Goal: Transaction & Acquisition: Obtain resource

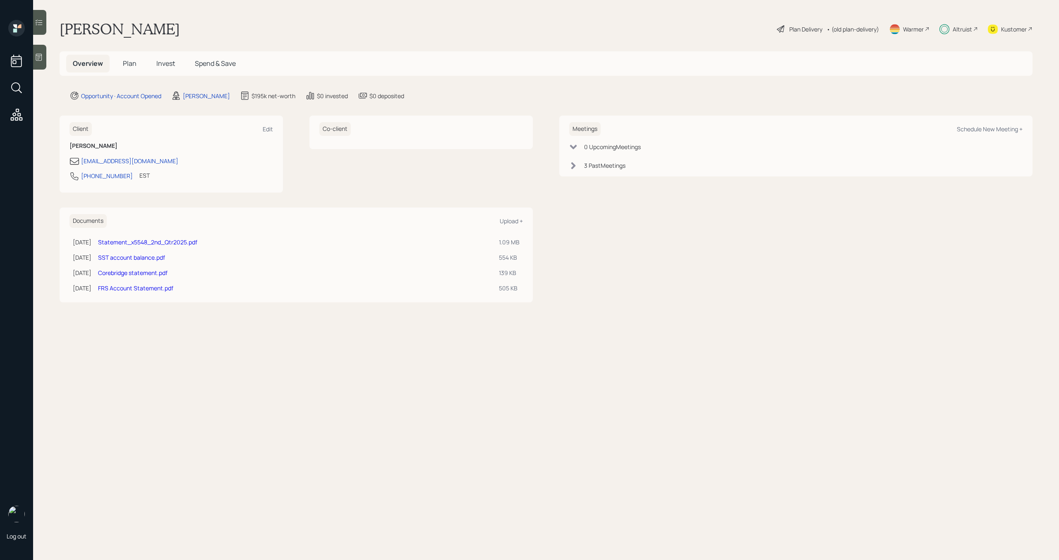
click at [174, 66] on span "Invest" at bounding box center [165, 63] width 19 height 9
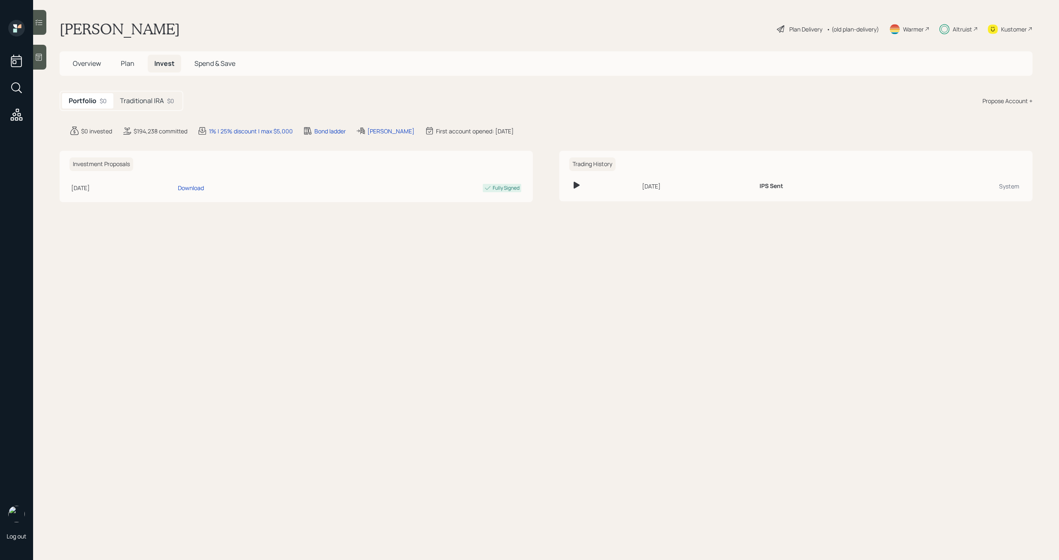
click at [171, 104] on div "$0" at bounding box center [170, 100] width 7 height 9
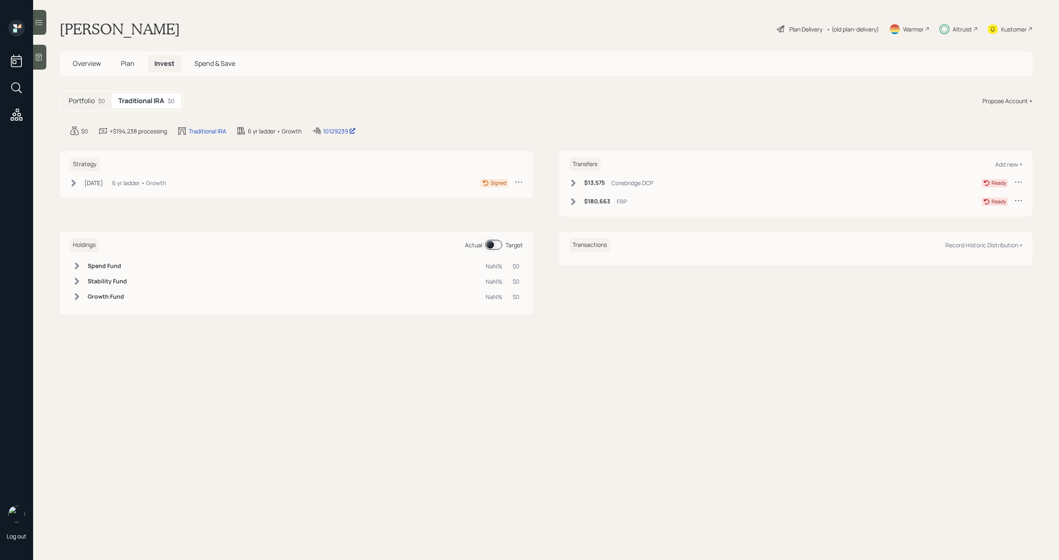
click at [577, 180] on icon at bounding box center [573, 183] width 8 height 8
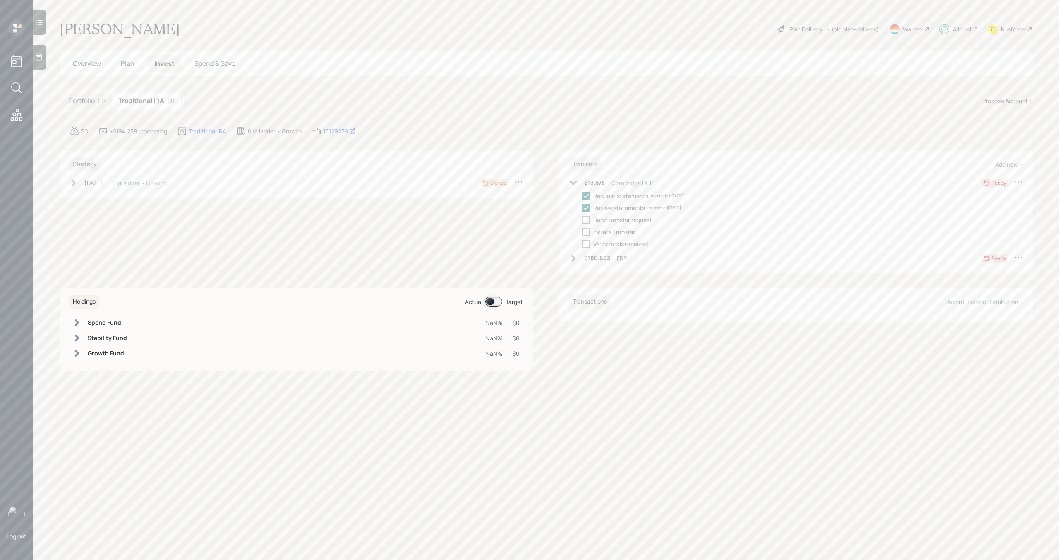
click at [576, 180] on icon at bounding box center [573, 183] width 8 height 8
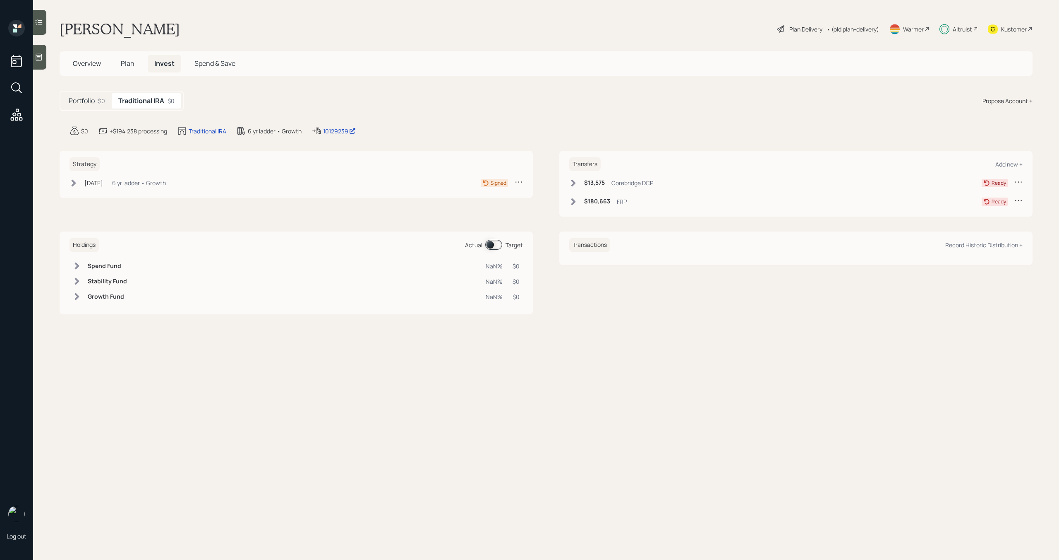
click at [575, 199] on icon at bounding box center [573, 201] width 8 height 8
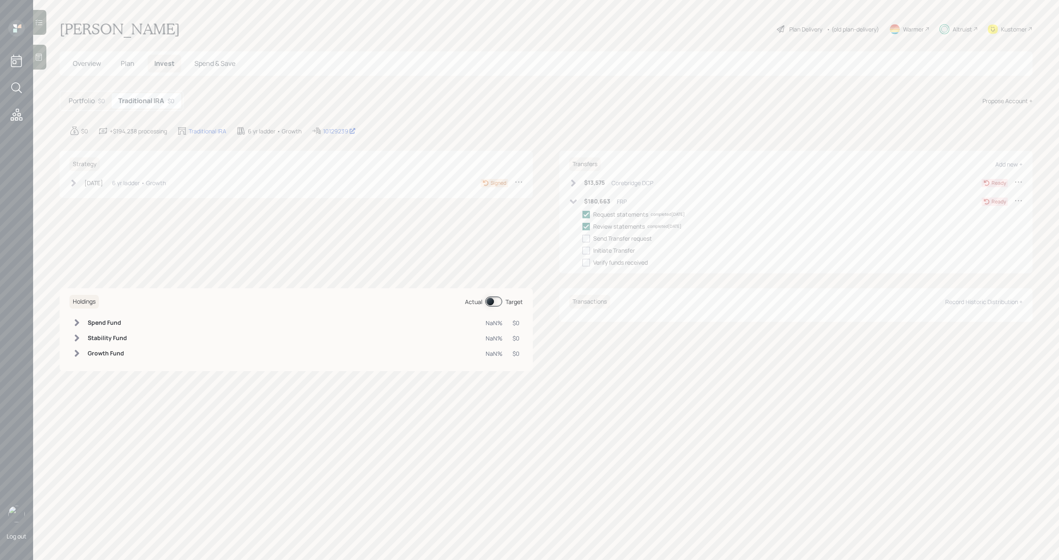
click at [575, 199] on icon at bounding box center [573, 201] width 8 height 8
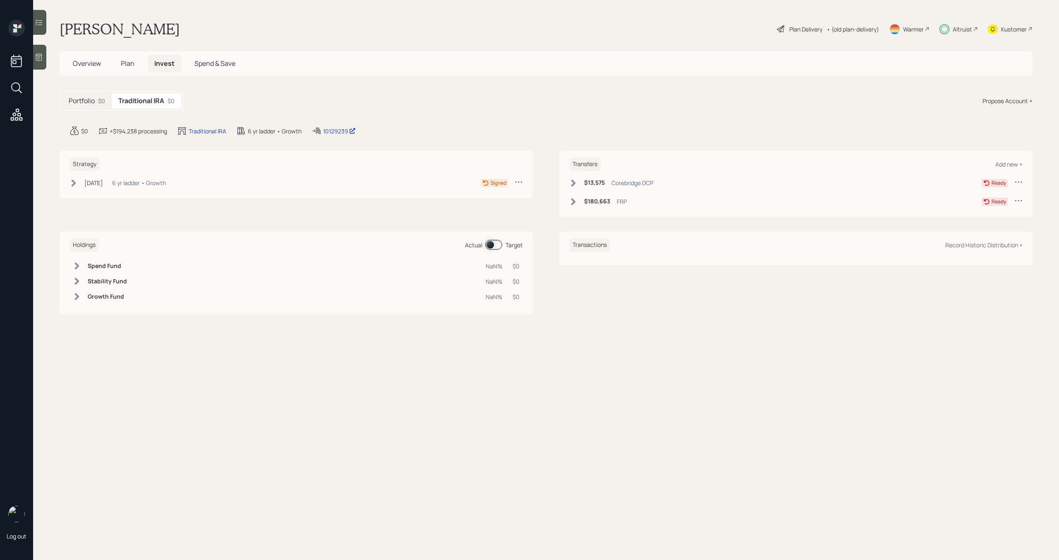
click at [94, 100] on h5 "Portfolio" at bounding box center [82, 101] width 26 height 8
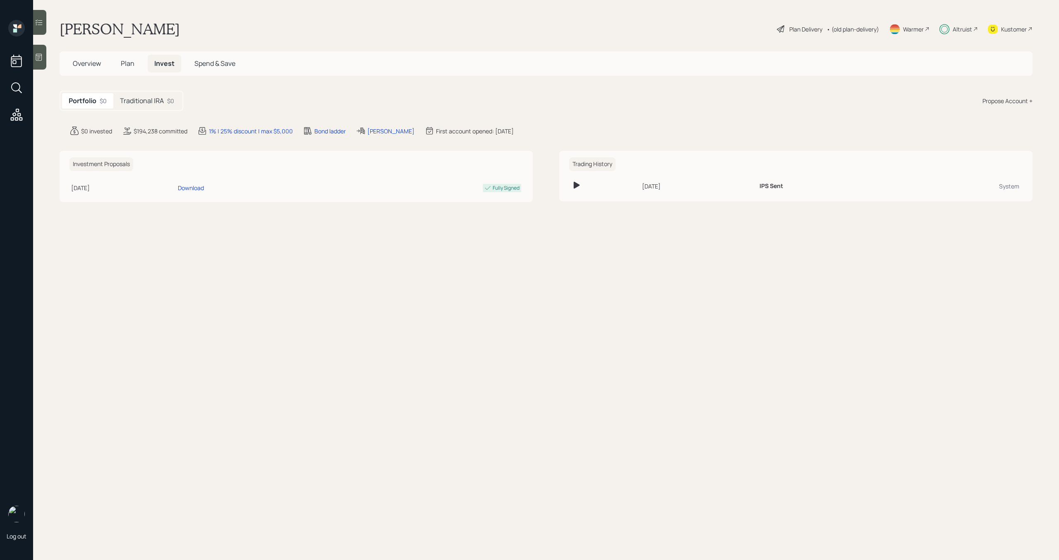
click at [92, 64] on span "Overview" at bounding box center [87, 63] width 28 height 9
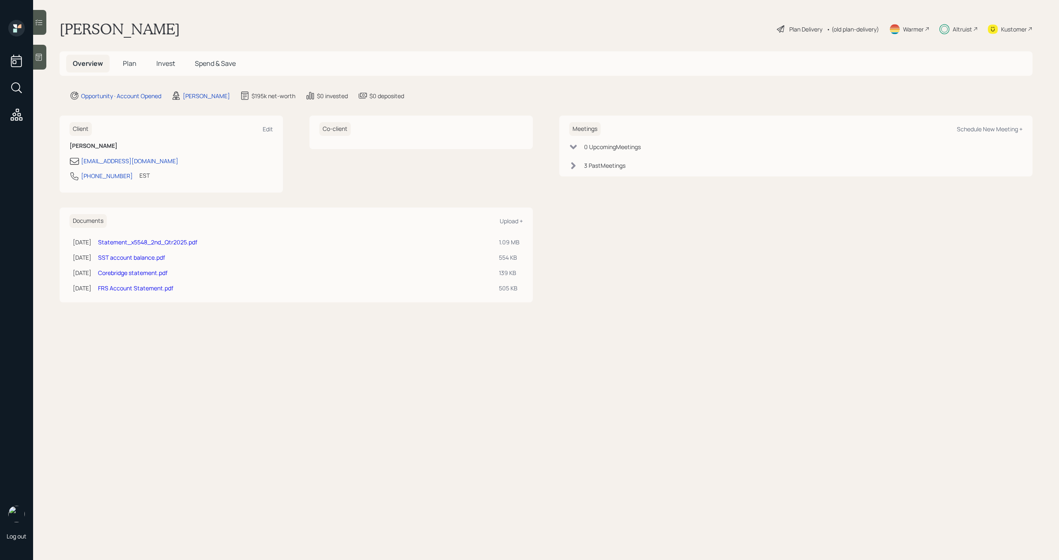
click at [144, 243] on link "Statement_x5548_2nd_Qtr2025.pdf" at bounding box center [147, 242] width 99 height 8
